Goal: Task Accomplishment & Management: Use online tool/utility

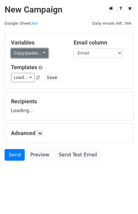
click at [39, 51] on link "Copy/paste..." at bounding box center [29, 52] width 37 height 9
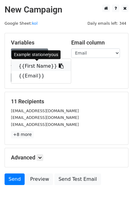
click at [34, 64] on link "{{First Name}}" at bounding box center [41, 66] width 60 height 10
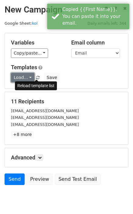
click at [20, 79] on link "Load..." at bounding box center [22, 77] width 23 height 9
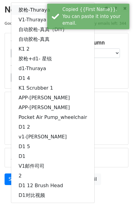
click at [34, 9] on link "胶枪-Thuraya" at bounding box center [52, 10] width 83 height 10
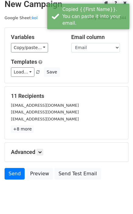
scroll to position [23, 0]
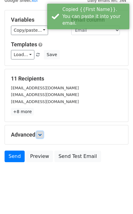
click at [41, 137] on link at bounding box center [40, 134] width 7 height 7
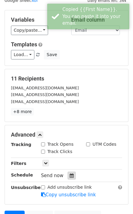
click at [72, 174] on div at bounding box center [72, 176] width 8 height 8
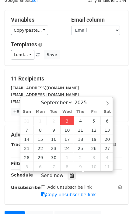
type input "[DATE] 13:45"
type input "01"
type input "45"
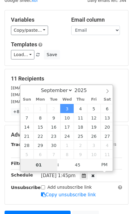
type input "9"
type input "[DATE] 21:45"
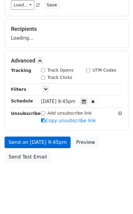
scroll to position [97, 0]
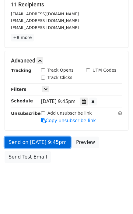
click at [41, 144] on link "Send on [DATE] 9:45pm" at bounding box center [38, 142] width 66 height 12
